Goal: Task Accomplishment & Management: Manage account settings

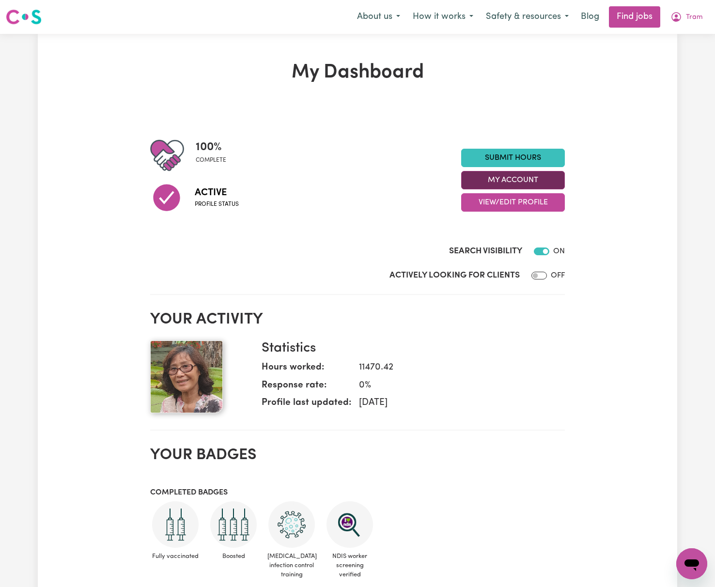
click at [541, 188] on button "My Account" at bounding box center [513, 180] width 104 height 18
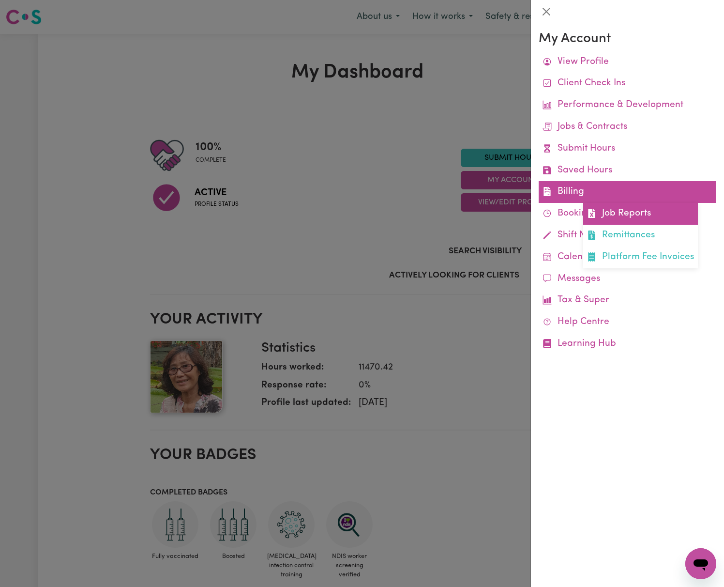
click at [618, 221] on link "Job Reports" at bounding box center [640, 214] width 115 height 22
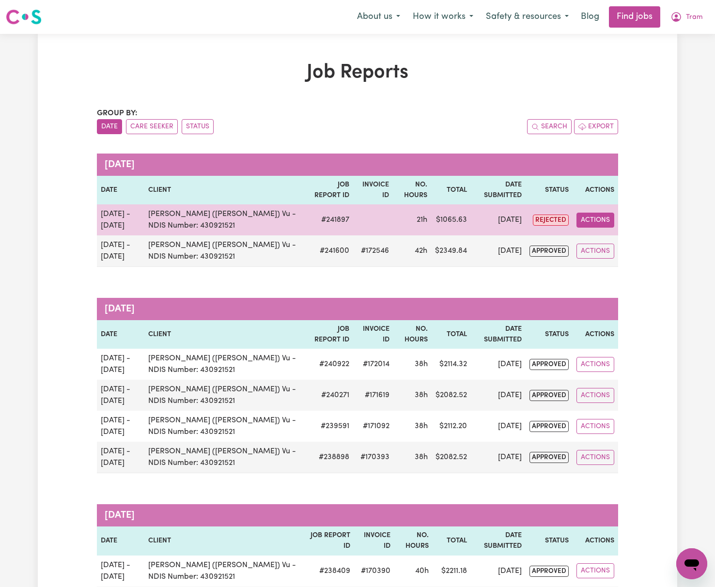
click at [599, 225] on button "Actions" at bounding box center [595, 220] width 38 height 15
click at [628, 244] on link "View Job Report" at bounding box center [618, 242] width 83 height 19
select select "pm"
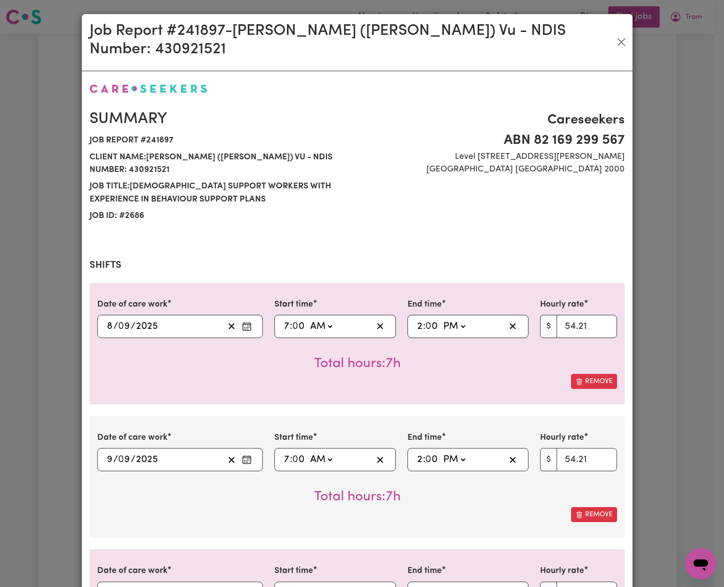
select select "54.21-Weekday"
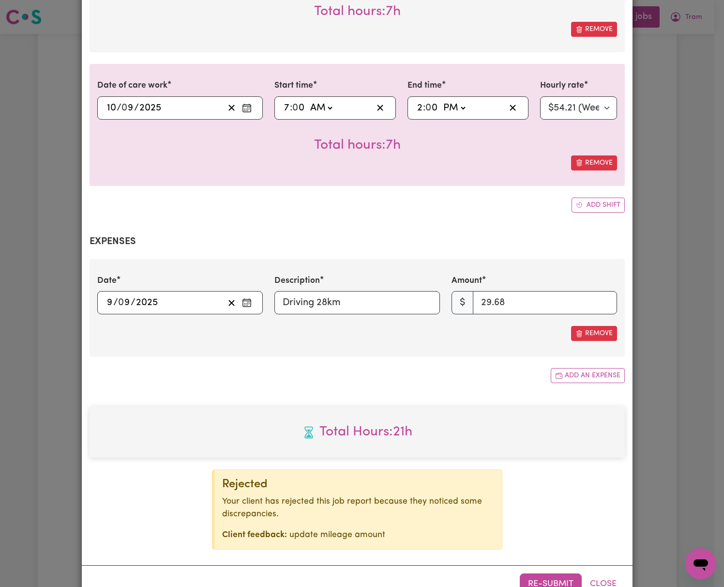
scroll to position [488, 0]
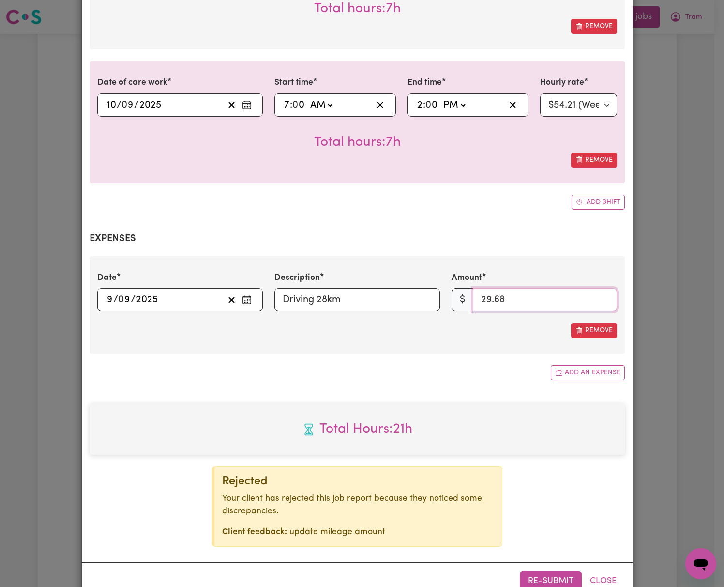
drag, startPoint x: 546, startPoint y: 271, endPoint x: 355, endPoint y: 272, distance: 191.3
click at [355, 272] on div "Date [DATE] 9 / 0 9 / 2025 Description Driving 28km Amount $ 29.68" at bounding box center [358, 292] width 532 height 40
type input "28"
click at [467, 357] on div "Summary Job report # 241897 Client name: [GEOGRAPHIC_DATA] (Han) Vu - NDIS Numb…" at bounding box center [358, 71] width 536 height 952
click at [550, 570] on button "Re-submit" at bounding box center [551, 580] width 62 height 21
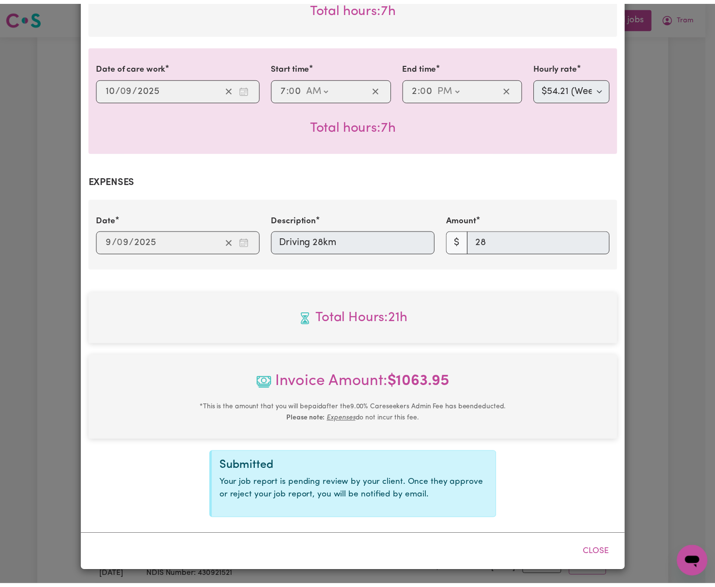
scroll to position [446, 0]
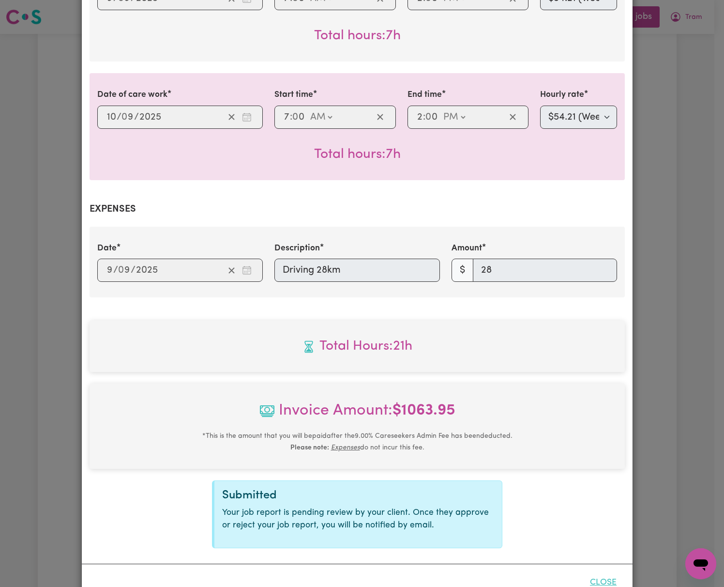
click at [587, 572] on button "Close" at bounding box center [603, 582] width 43 height 21
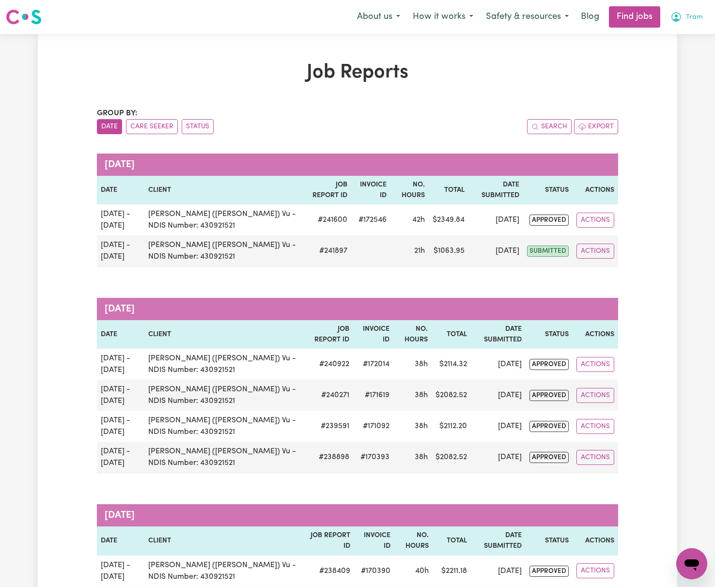
click at [688, 15] on span "Tram" at bounding box center [694, 17] width 17 height 11
click at [689, 71] on link "Logout" at bounding box center [670, 74] width 77 height 18
